Goal: Task Accomplishment & Management: Manage account settings

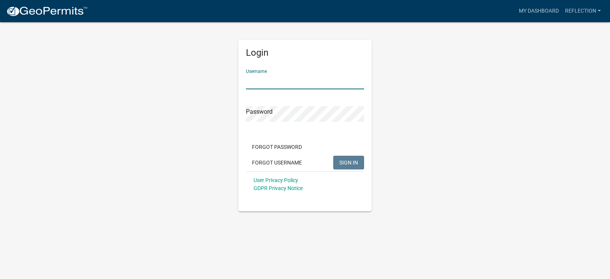
click at [284, 82] on input "Username" at bounding box center [305, 82] width 118 height 16
type input "reflection"
click at [350, 166] on button "SIGN IN" at bounding box center [348, 162] width 31 height 14
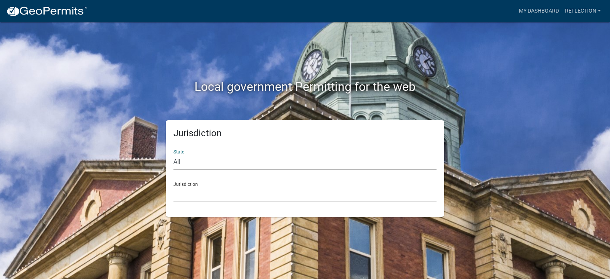
click at [179, 160] on select "All [US_STATE] [US_STATE] [US_STATE] [US_STATE] [US_STATE] [US_STATE] [US_STATE…" at bounding box center [304, 162] width 263 height 16
select select "[US_STATE]"
click at [173, 154] on select "All [US_STATE] [US_STATE] [US_STATE] [US_STATE] [US_STATE] [US_STATE] [US_STATE…" at bounding box center [304, 162] width 263 height 16
click at [192, 183] on div "Jurisdiction [GEOGRAPHIC_DATA], [US_STATE][PERSON_NAME][GEOGRAPHIC_DATA], [US_S…" at bounding box center [304, 189] width 263 height 26
click at [191, 161] on select "All [US_STATE] [US_STATE] [US_STATE] [US_STATE] [US_STATE] [US_STATE] [US_STATE…" at bounding box center [304, 162] width 263 height 16
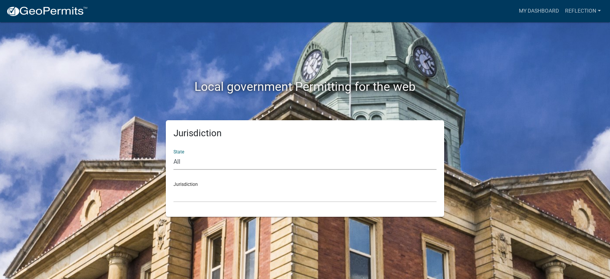
click at [173, 154] on select "All [US_STATE] [US_STATE] [US_STATE] [US_STATE] [US_STATE] [US_STATE] [US_STATE…" at bounding box center [304, 162] width 263 height 16
click at [210, 190] on select "[GEOGRAPHIC_DATA], [US_STATE][PERSON_NAME][GEOGRAPHIC_DATA], [US_STATE][PERSON_…" at bounding box center [304, 194] width 263 height 16
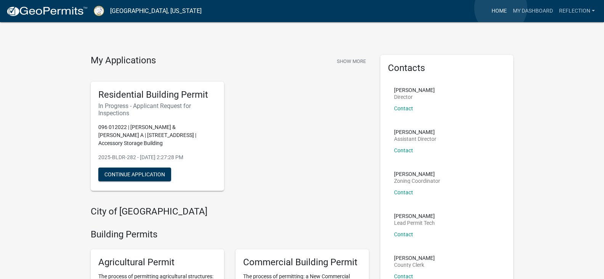
click at [501, 8] on link "Home" at bounding box center [499, 11] width 21 height 14
click at [537, 10] on link "My Dashboard" at bounding box center [533, 11] width 46 height 14
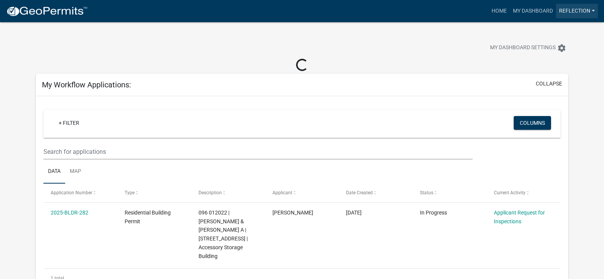
click at [582, 9] on link "Reflection" at bounding box center [577, 11] width 42 height 14
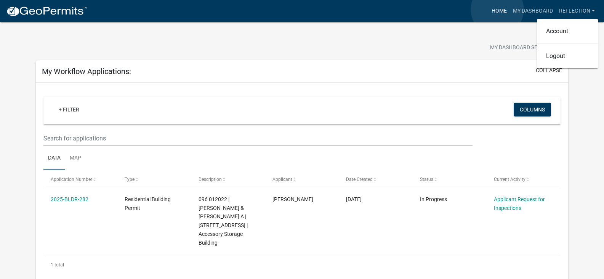
click at [497, 10] on link "Home" at bounding box center [499, 11] width 21 height 14
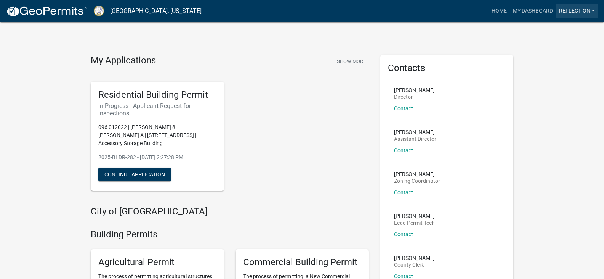
click at [573, 11] on link "Reflection" at bounding box center [577, 11] width 42 height 14
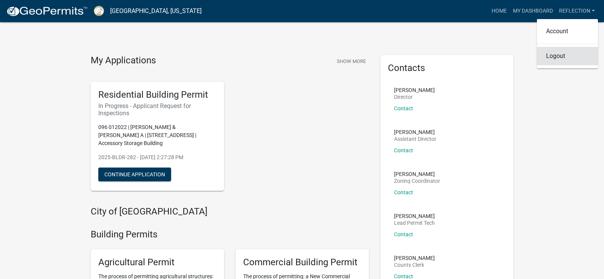
click at [559, 56] on link "Logout" at bounding box center [567, 56] width 61 height 18
